Goal: Information Seeking & Learning: Learn about a topic

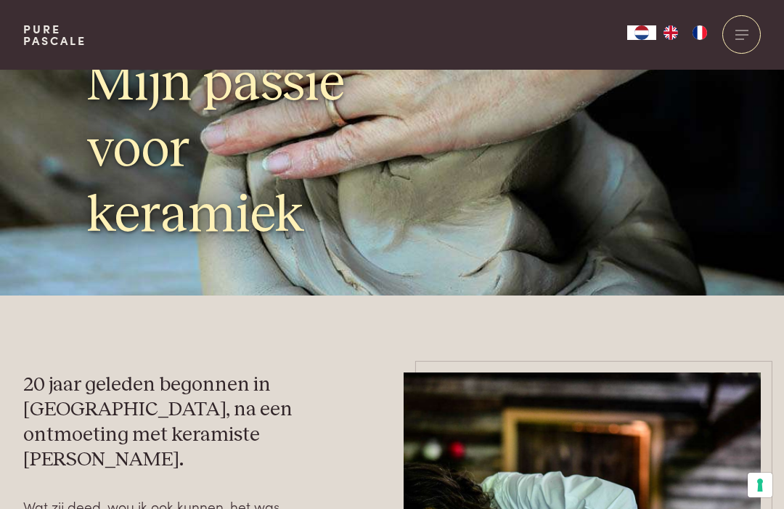
click at [740, 33] on div at bounding box center [741, 34] width 38 height 38
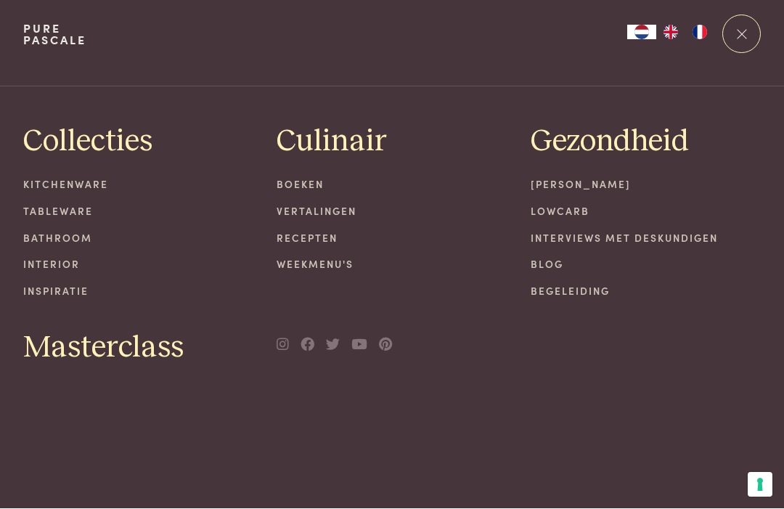
click at [321, 233] on link "Recepten" at bounding box center [392, 238] width 231 height 15
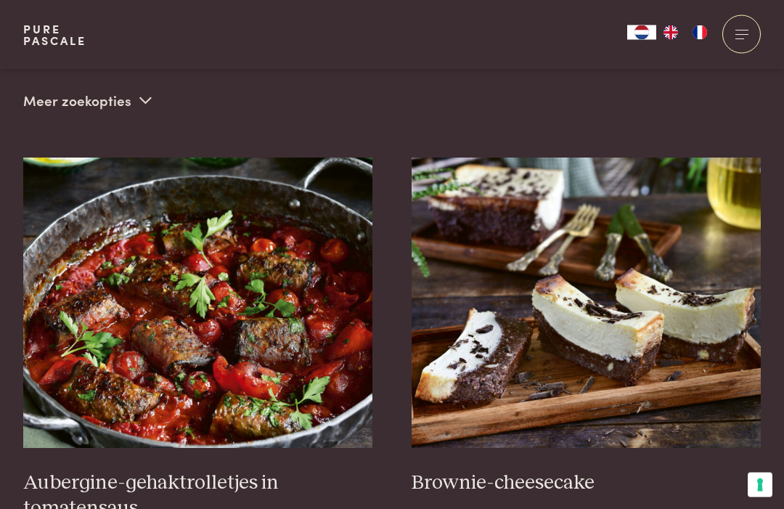
scroll to position [536, 0]
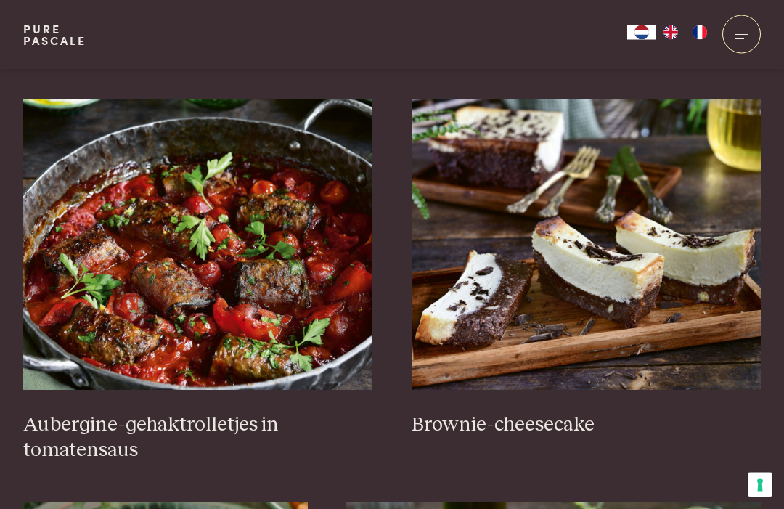
click at [534, 414] on h3 "Brownie-cheesecake" at bounding box center [587, 425] width 350 height 25
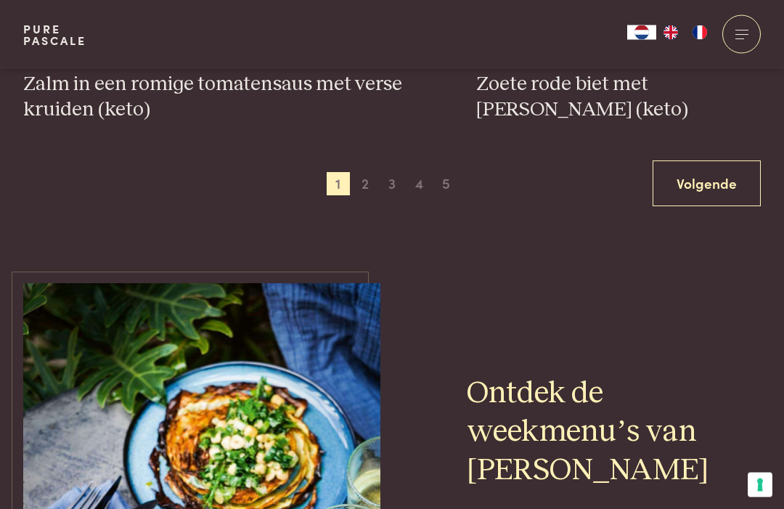
scroll to position [2864, 0]
click at [372, 172] on span "2" at bounding box center [364, 183] width 23 height 23
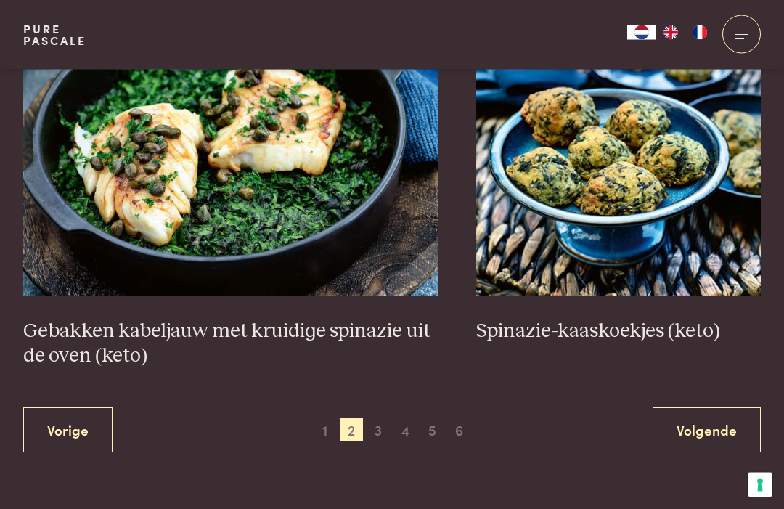
scroll to position [2593, 0]
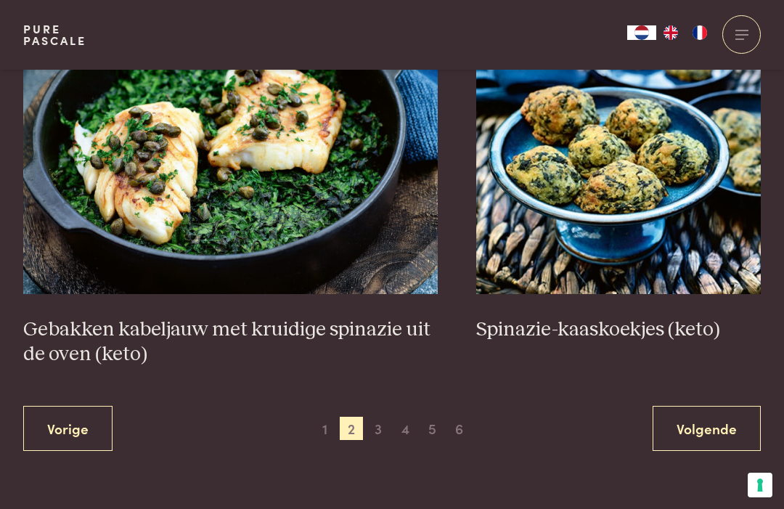
click at [380, 417] on span "3" at bounding box center [378, 428] width 23 height 23
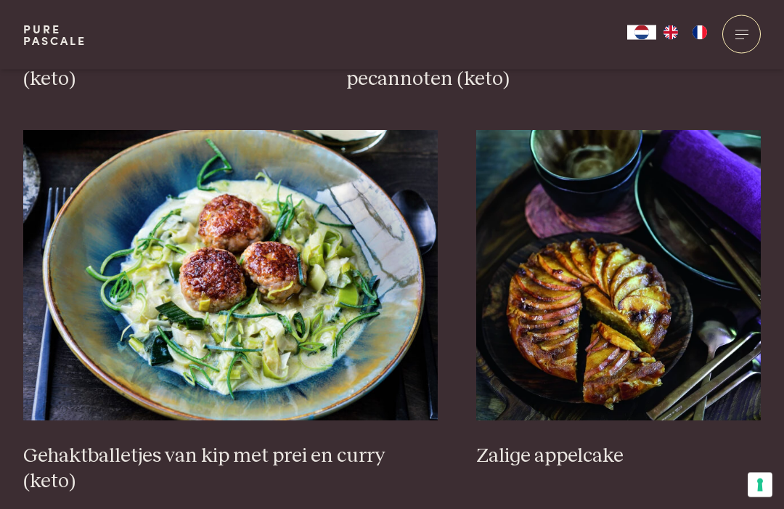
scroll to position [2542, 0]
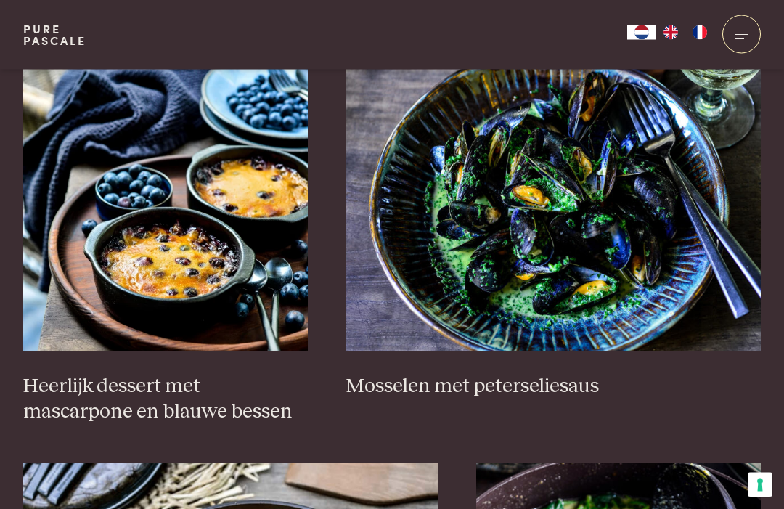
scroll to position [978, 0]
click at [166, 374] on h3 "Heerlijk dessert met mascarpone en blauwe bessen" at bounding box center [165, 399] width 285 height 50
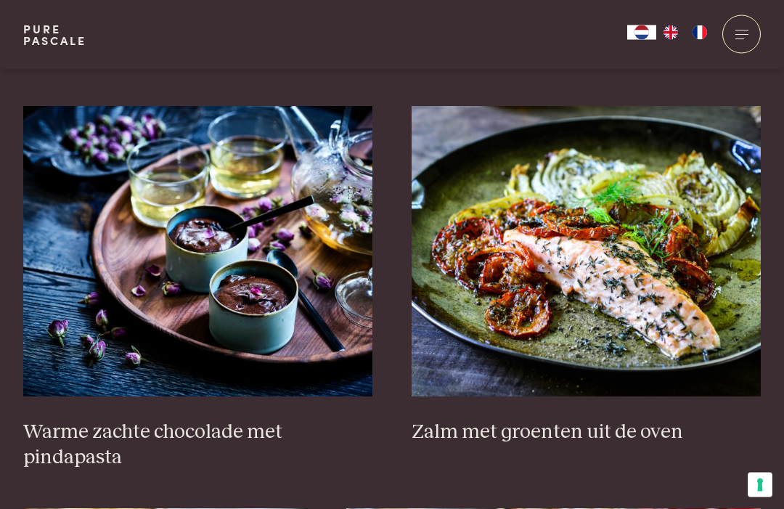
scroll to position [1712, 0]
click at [220, 427] on h3 "Warme zachte chocolade met pindapasta" at bounding box center [198, 445] width 350 height 50
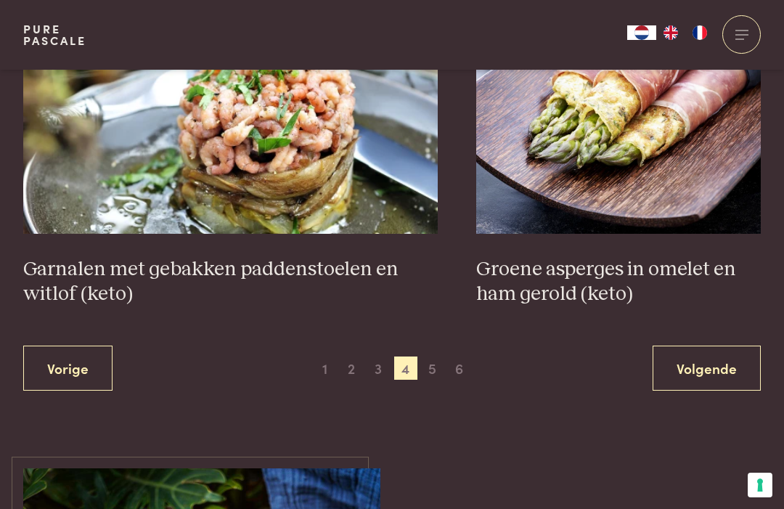
scroll to position [2699, 0]
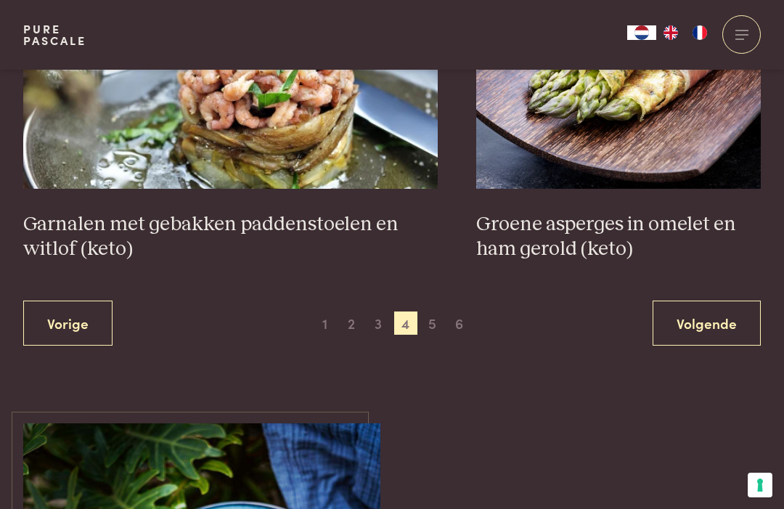
click at [437, 316] on span "5" at bounding box center [432, 322] width 23 height 23
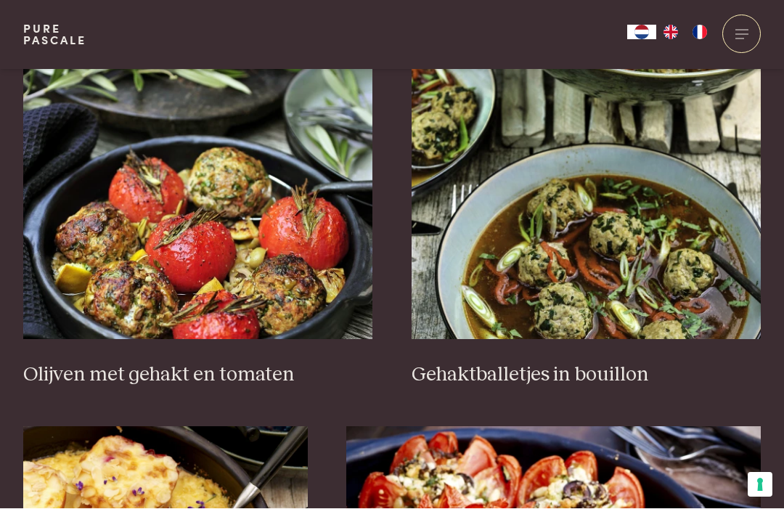
scroll to position [1819, 0]
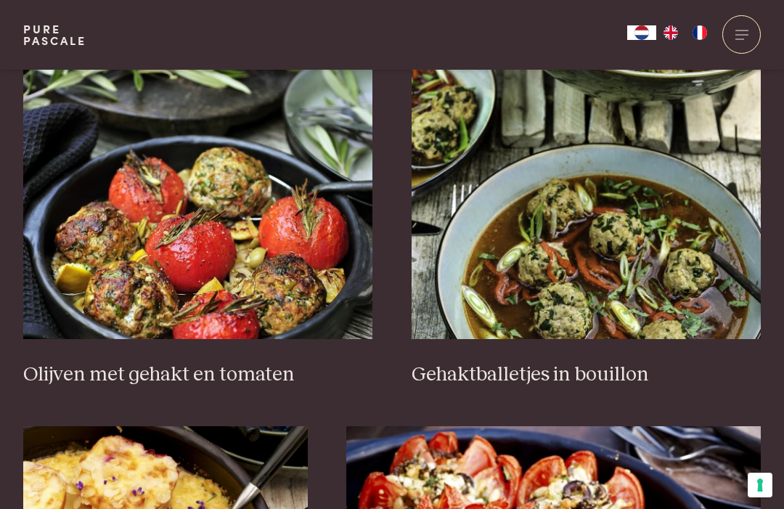
click at [234, 363] on h3 "Olijven met gehakt en tomaten" at bounding box center [198, 374] width 350 height 25
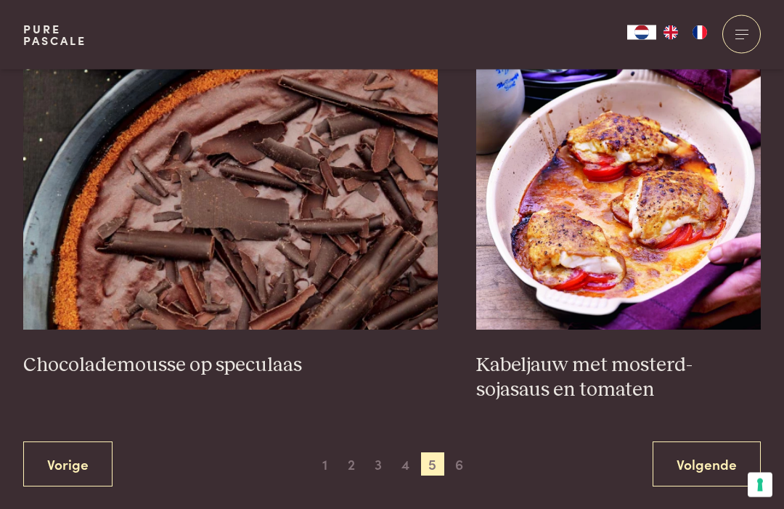
scroll to position [2608, 0]
click at [218, 353] on h3 "Chocolademousse op speculaas" at bounding box center [230, 365] width 414 height 25
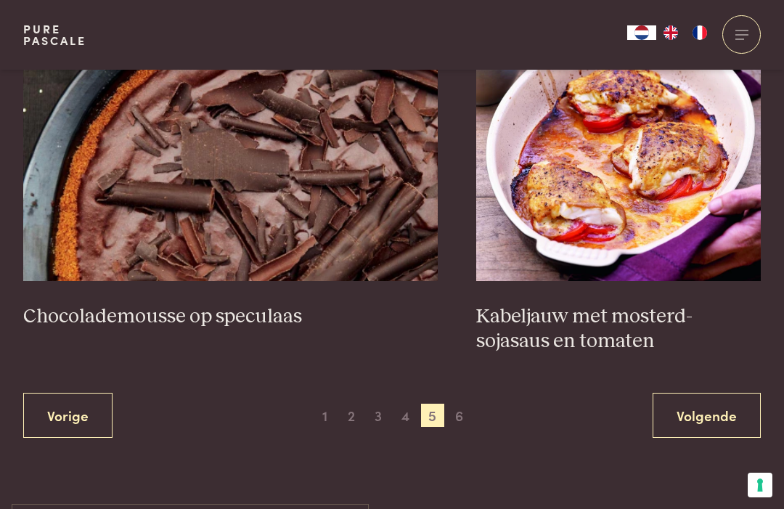
click at [463, 410] on span "6" at bounding box center [459, 415] width 23 height 23
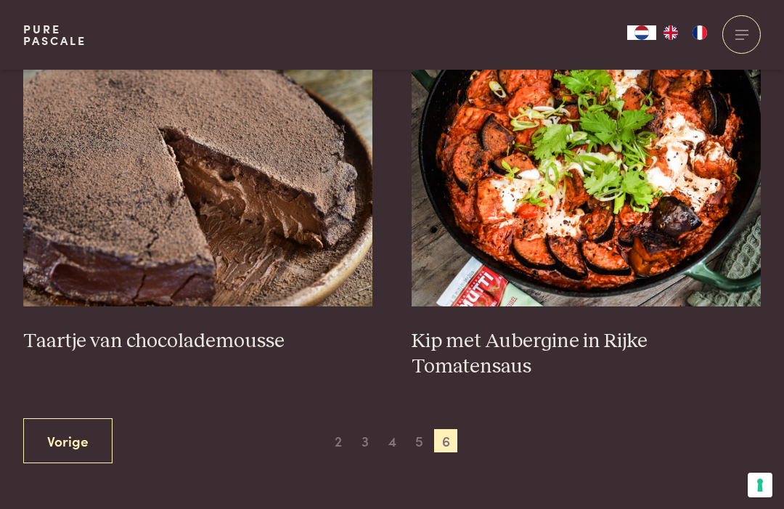
scroll to position [698, 0]
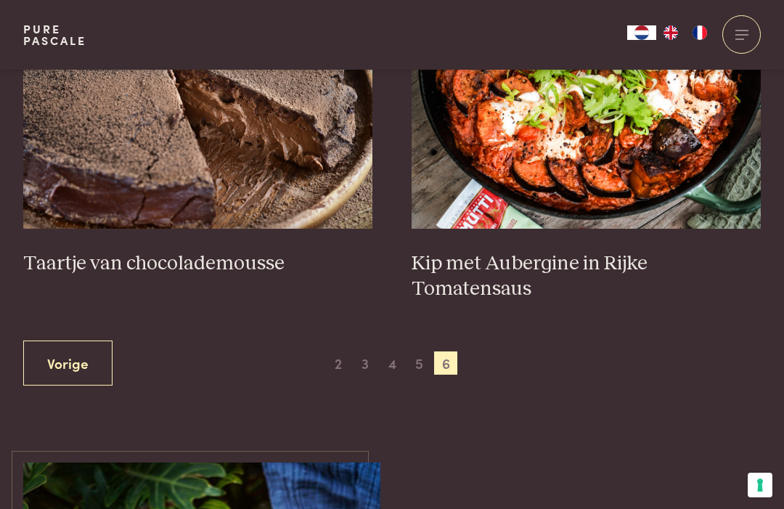
click at [173, 256] on h3 "Taartje van chocolademousse" at bounding box center [198, 263] width 350 height 25
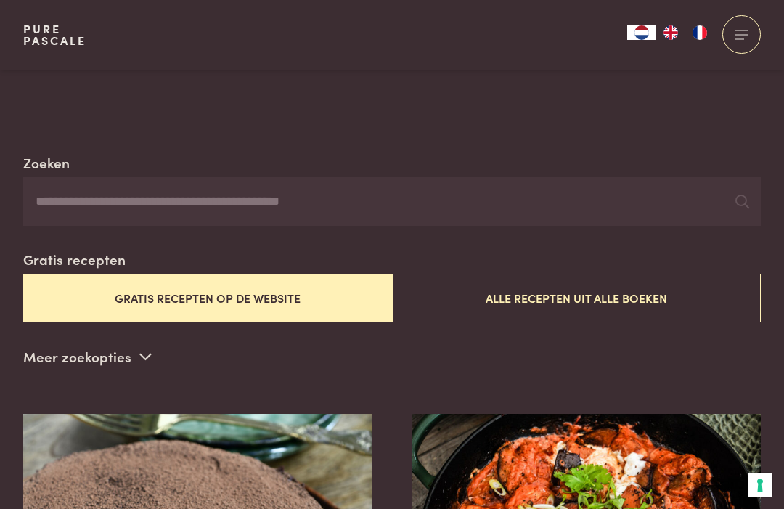
scroll to position [0, 0]
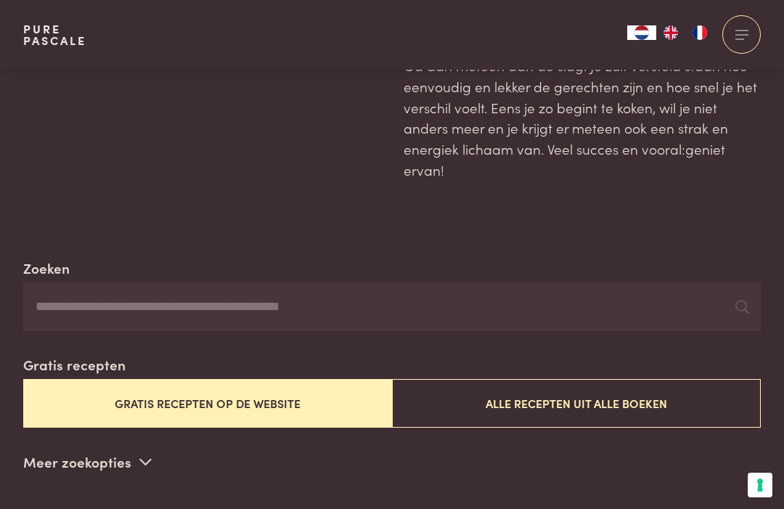
click at [620, 398] on button "Alle recepten uit alle boeken" at bounding box center [576, 403] width 369 height 49
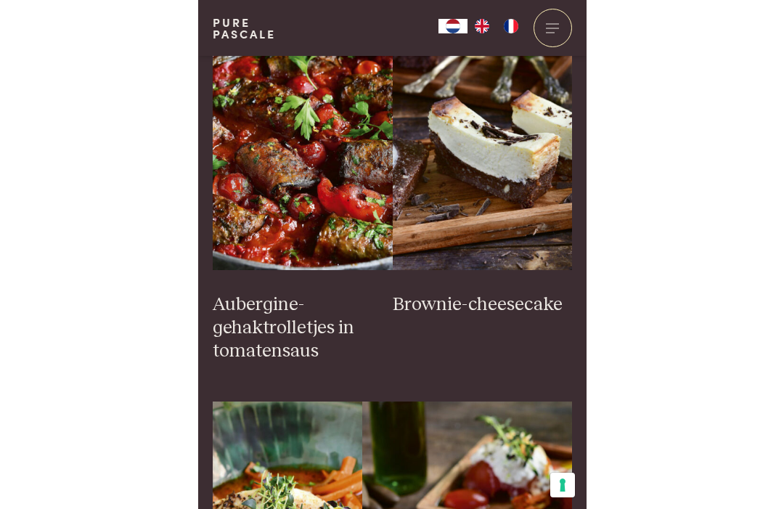
scroll to position [643, 0]
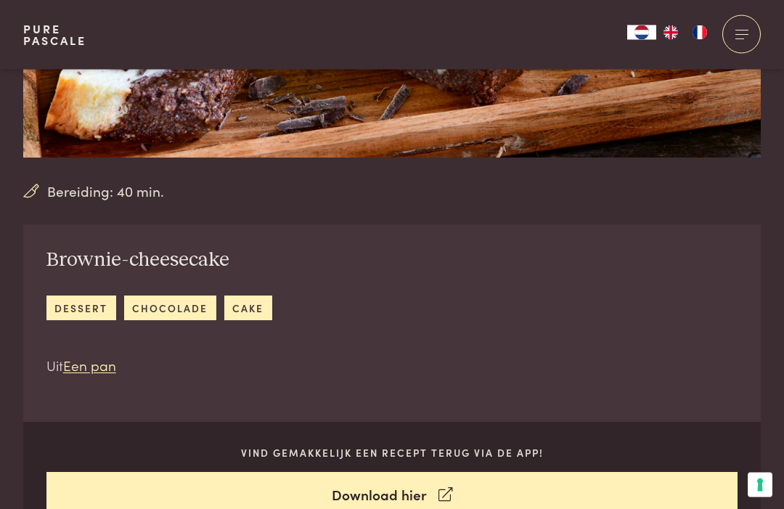
scroll to position [327, 0]
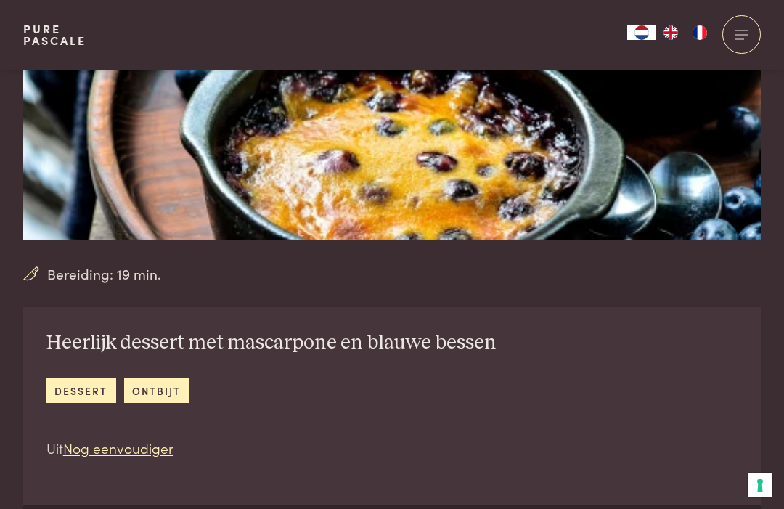
scroll to position [250, 0]
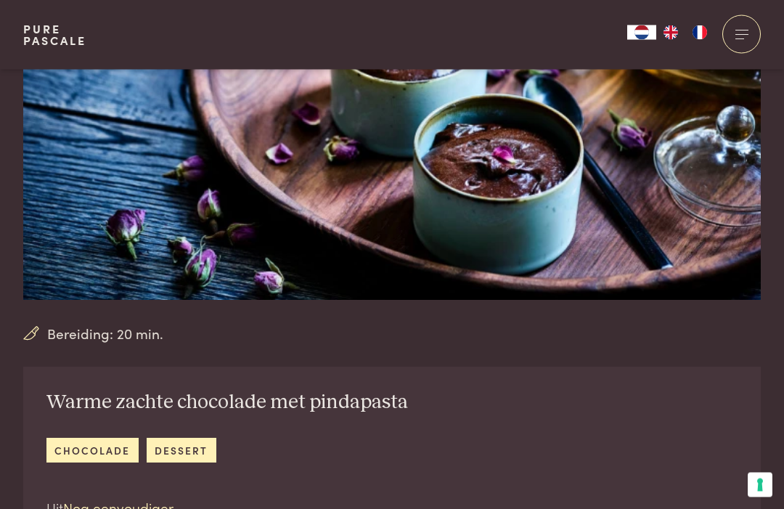
scroll to position [184, 0]
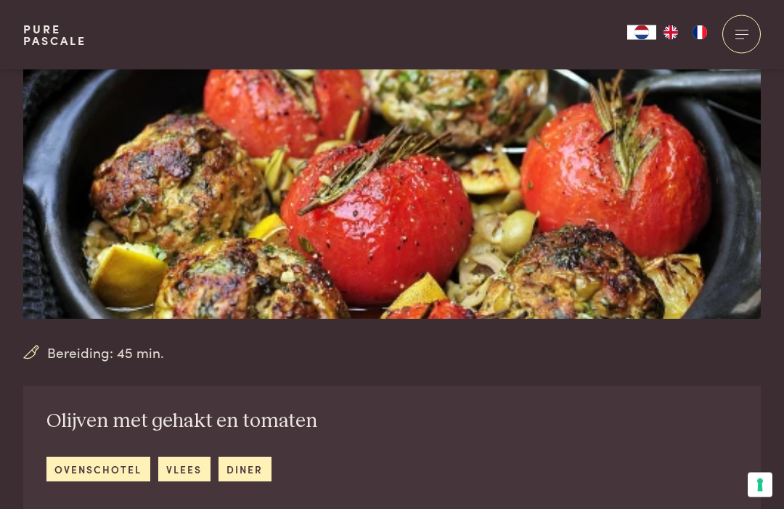
scroll to position [163, 0]
